Goal: Communication & Community: Participate in discussion

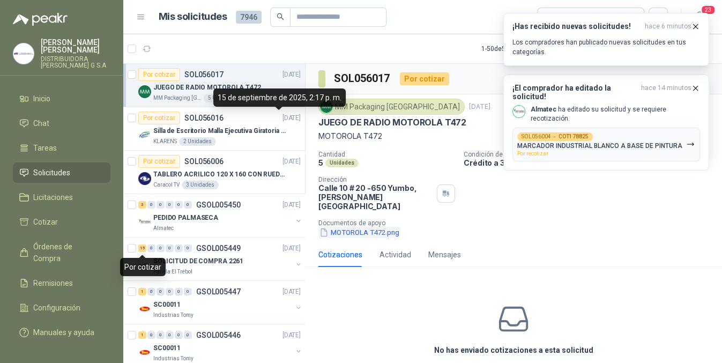
click at [375, 227] on button "MOTOROLA T472.png" at bounding box center [359, 232] width 82 height 11
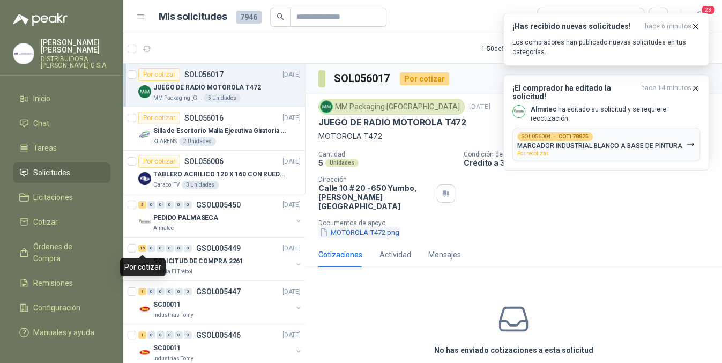
click at [375, 227] on button "MOTOROLA T472.png" at bounding box center [359, 232] width 82 height 11
click at [65, 167] on span "Solicitudes" at bounding box center [51, 173] width 37 height 12
click at [648, 105] on p "Almatec ha editado su solicitud y se requiere recotización." at bounding box center [615, 114] width 169 height 18
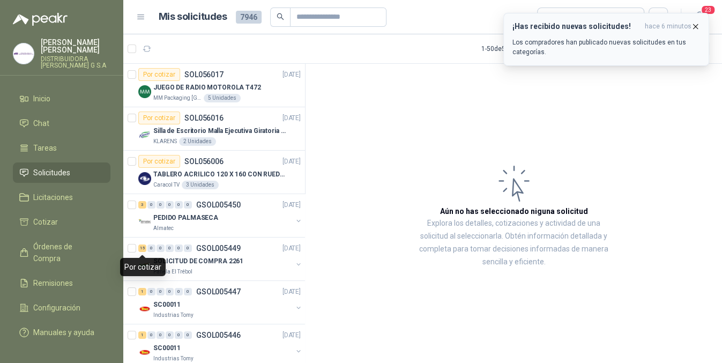
click at [695, 26] on icon "button" at bounding box center [695, 26] width 9 height 9
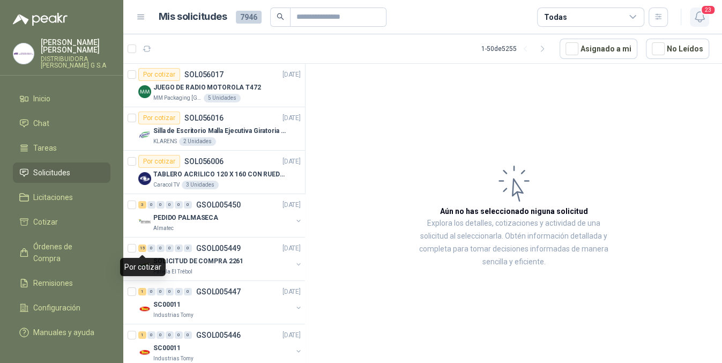
click at [702, 14] on icon "button" at bounding box center [699, 17] width 9 height 10
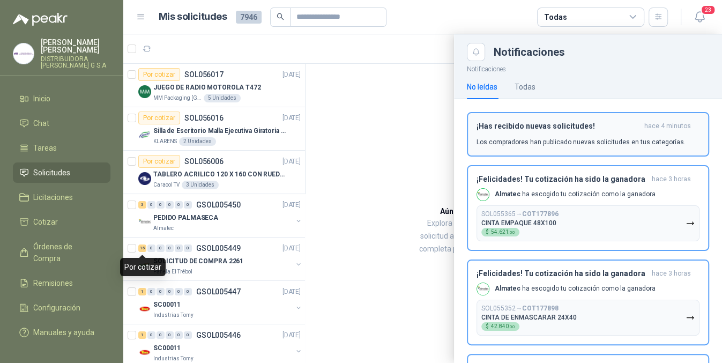
click at [516, 139] on p "Los compradores han publicado nuevas solicitudes en tus categorías." at bounding box center [581, 142] width 209 height 10
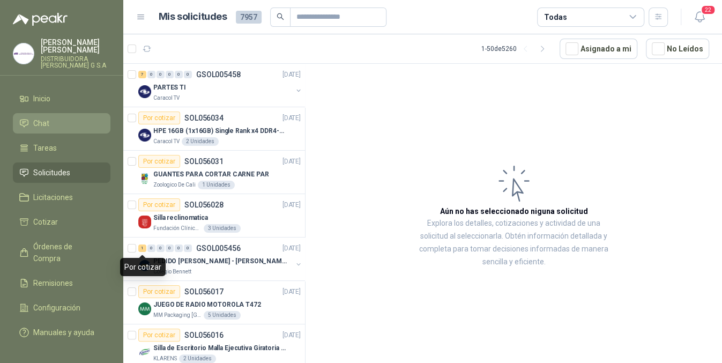
click at [56, 120] on li "Chat" at bounding box center [61, 123] width 85 height 12
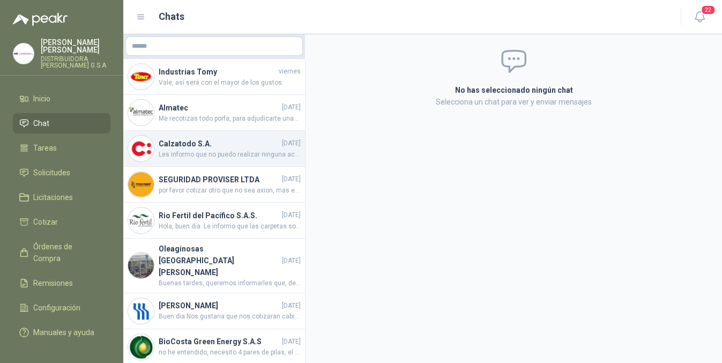
click at [218, 153] on span "Les informo que no puedo realizar ninguna accion puesto que ambas solicitudes a…" at bounding box center [230, 155] width 142 height 10
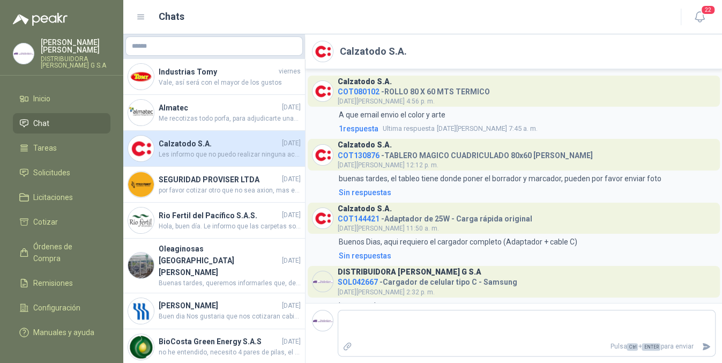
scroll to position [495, 0]
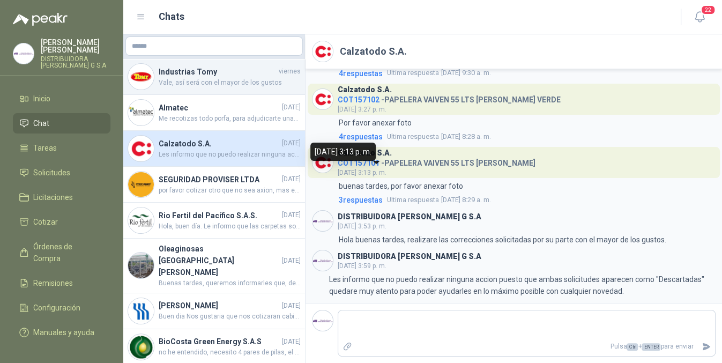
click at [226, 75] on h4 "Industrias Tomy" at bounding box center [218, 72] width 118 height 12
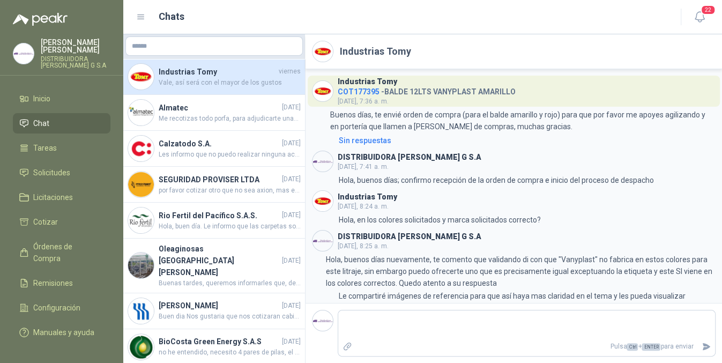
scroll to position [307, 0]
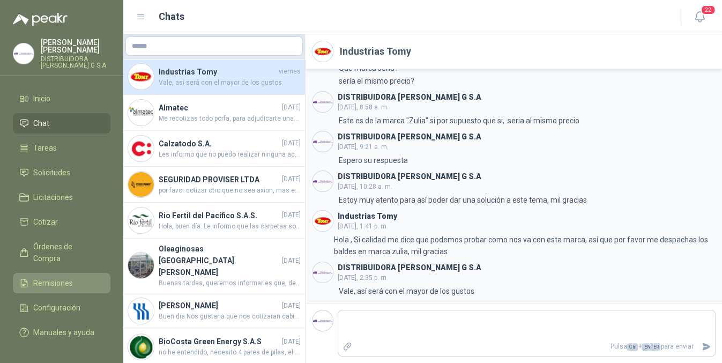
click at [61, 277] on span "Remisiones" at bounding box center [53, 283] width 40 height 12
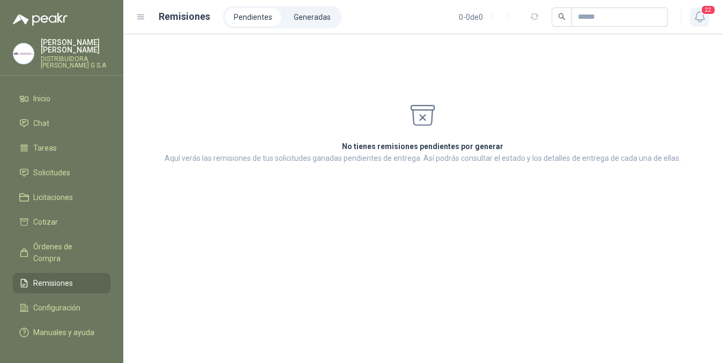
click at [697, 18] on icon "button" at bounding box center [699, 16] width 13 height 13
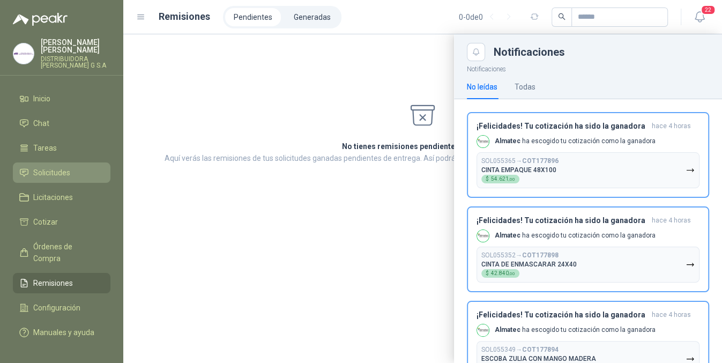
click at [65, 167] on span "Solicitudes" at bounding box center [51, 173] width 37 height 12
